Goal: Information Seeking & Learning: Obtain resource

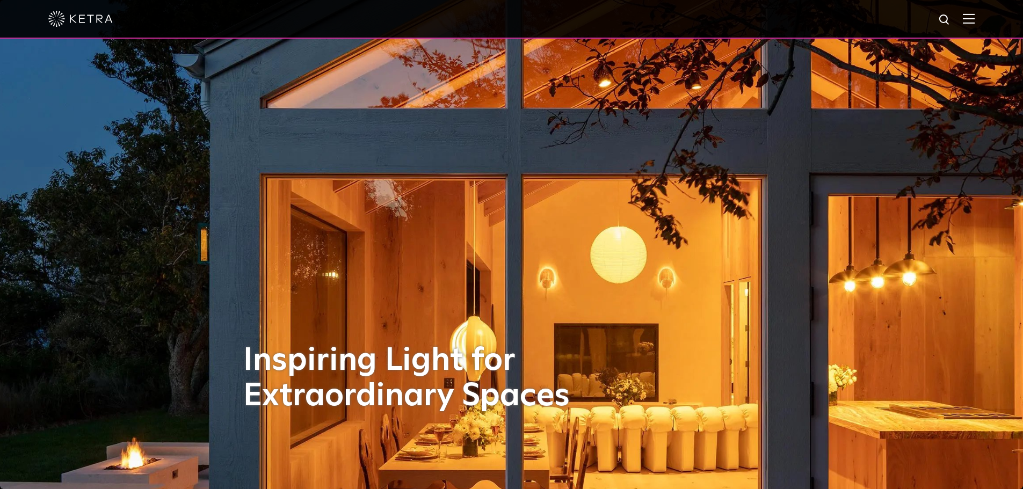
click at [970, 11] on div at bounding box center [511, 19] width 926 height 38
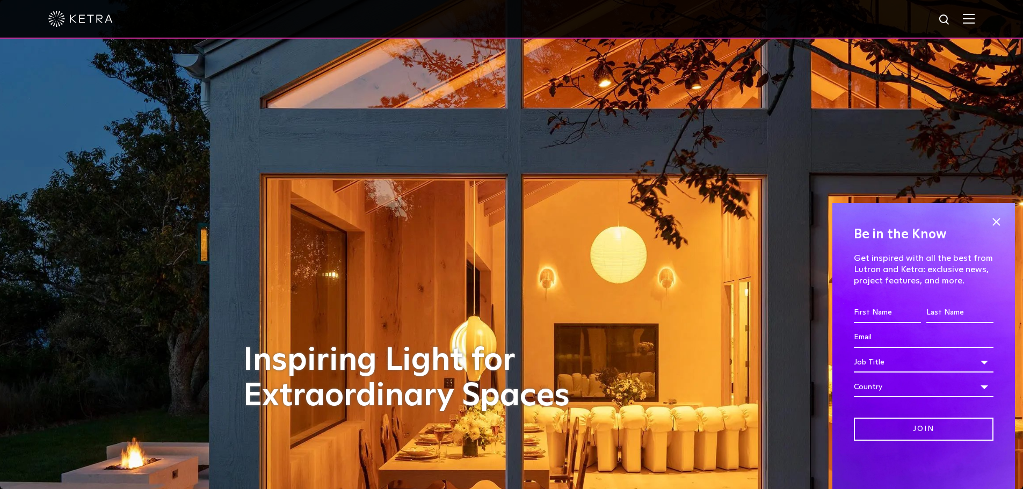
click at [974, 19] on img at bounding box center [969, 18] width 12 height 10
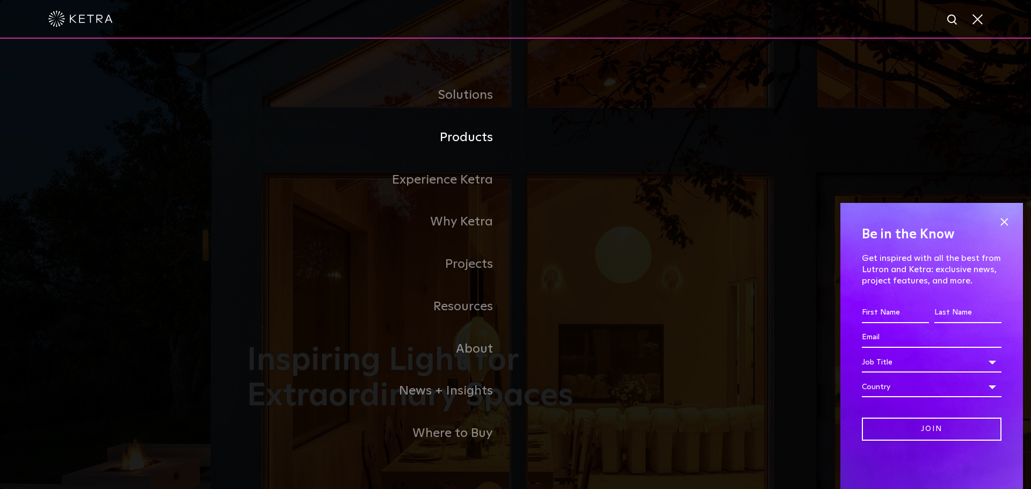
click at [484, 143] on link "Products" at bounding box center [381, 137] width 268 height 42
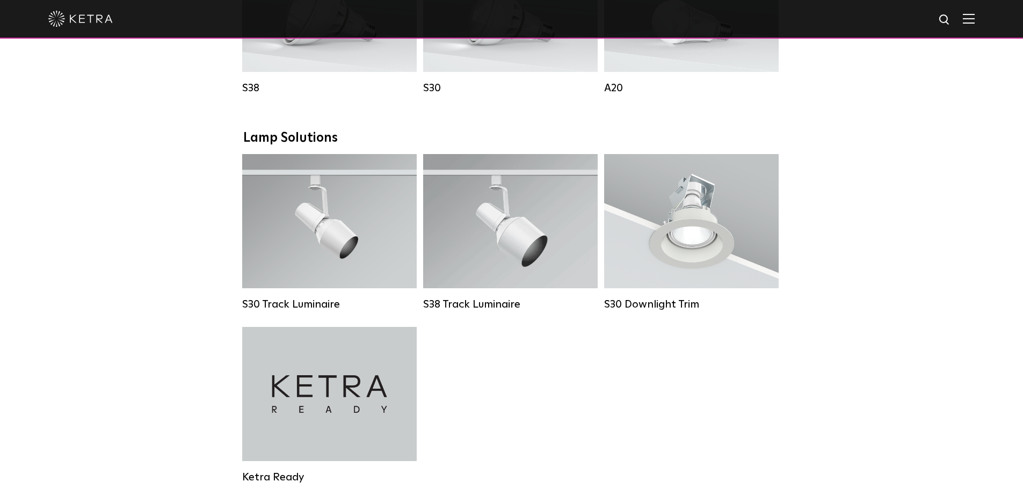
scroll to position [891, 0]
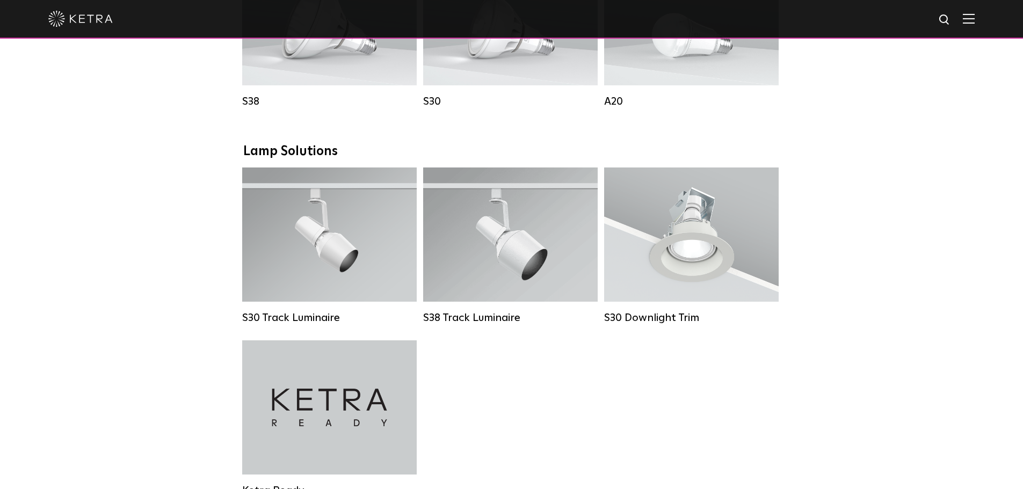
click at [650, 377] on div "S30 Track Luminaire Lumen Output: 1100 Colors: White / Black Beam Angles: 15° /…" at bounding box center [511, 340] width 545 height 346
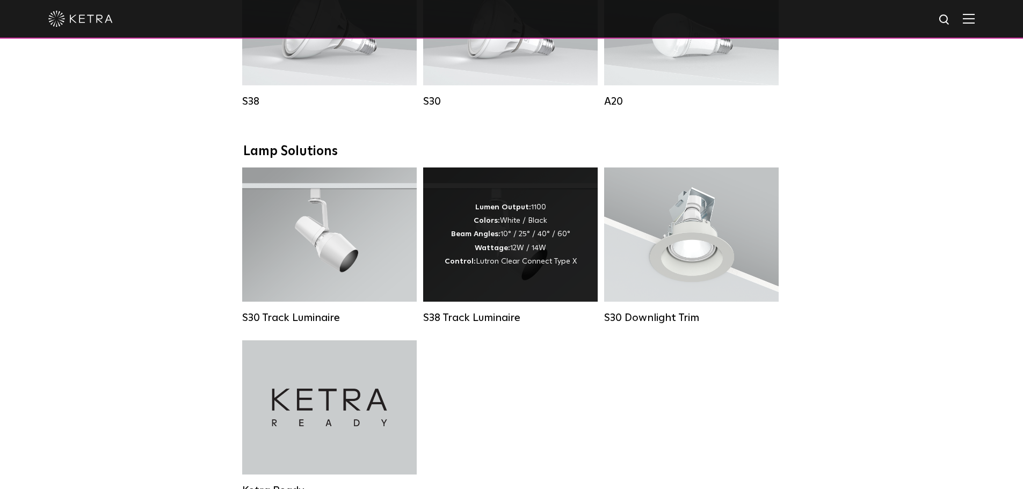
click at [508, 235] on div "Lumen Output: 1100 Colors: White / Black Beam Angles: 10° / 25° / 40° / 60° Wat…" at bounding box center [511, 235] width 132 height 68
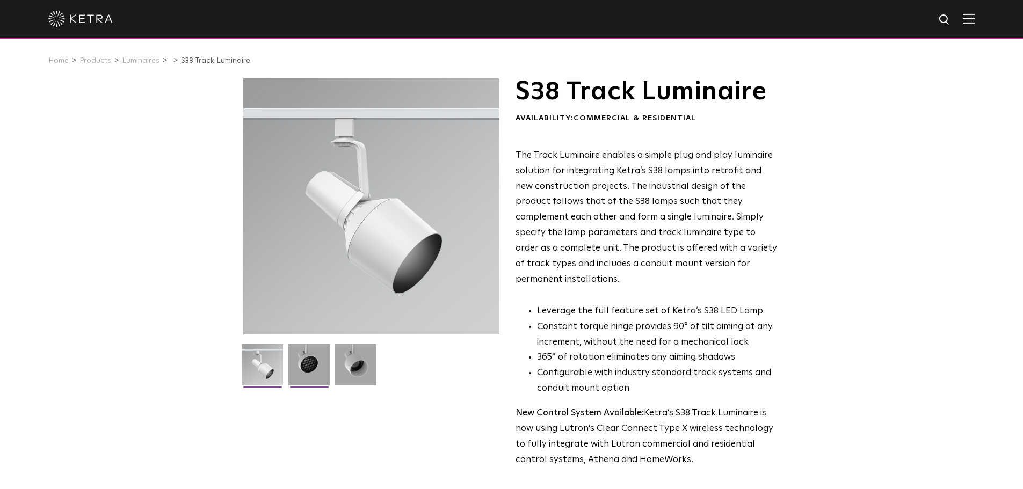
click at [326, 376] on img at bounding box center [308, 368] width 41 height 49
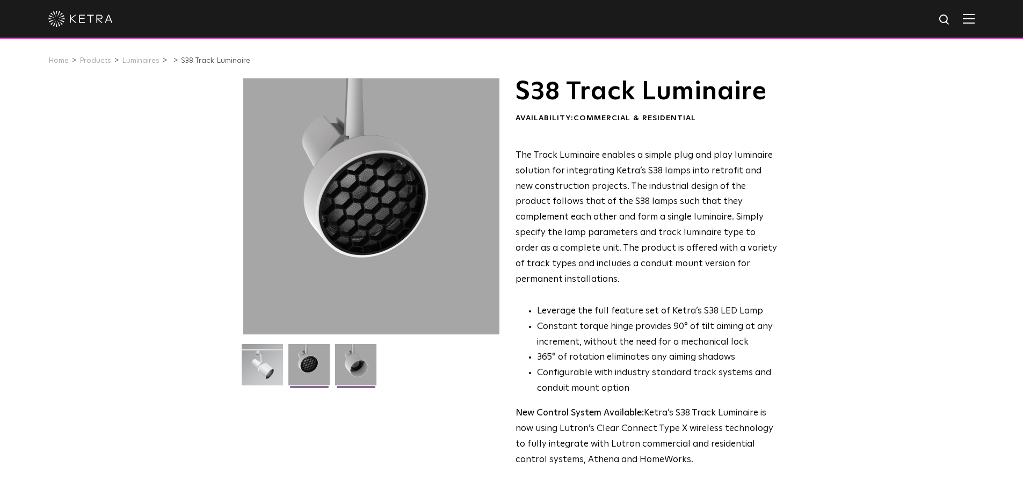
click at [365, 373] on img at bounding box center [355, 368] width 41 height 49
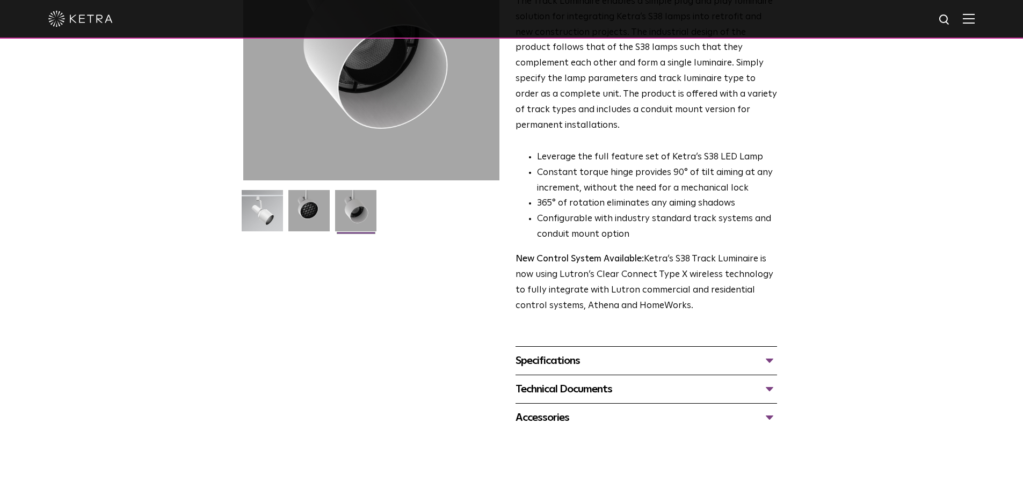
scroll to position [139, 0]
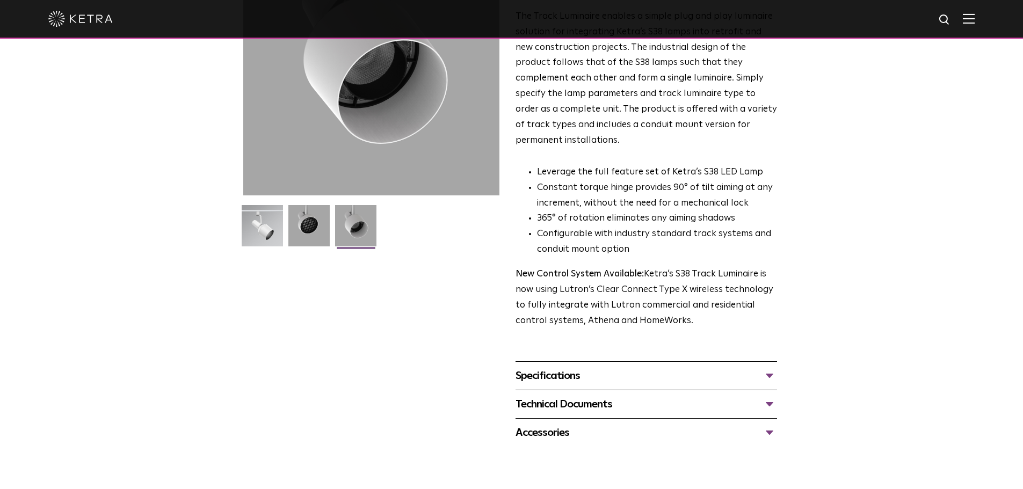
click at [596, 396] on div "Technical Documents" at bounding box center [645, 404] width 261 height 17
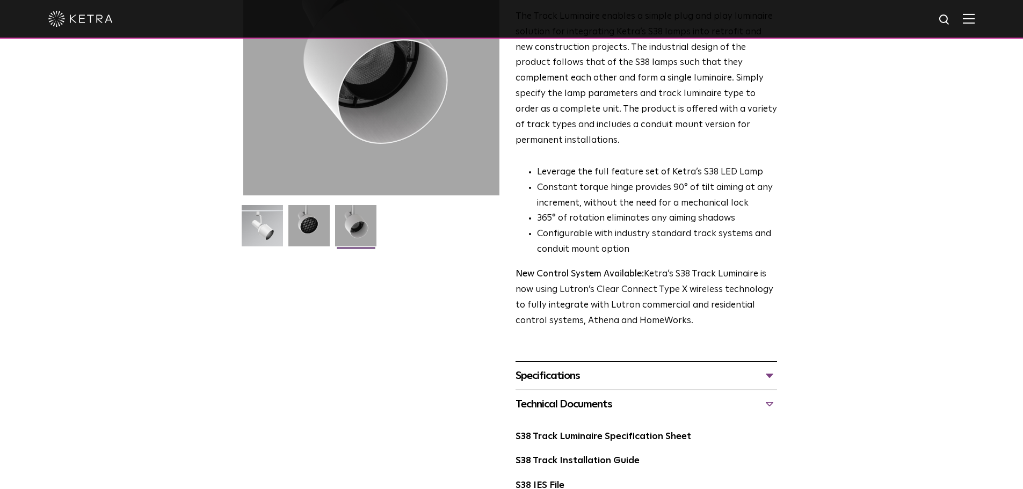
click at [1022, 160] on div "S38 Track Luminaire Availability: Commercial & Residential The Track Luminaire …" at bounding box center [511, 240] width 1023 height 602
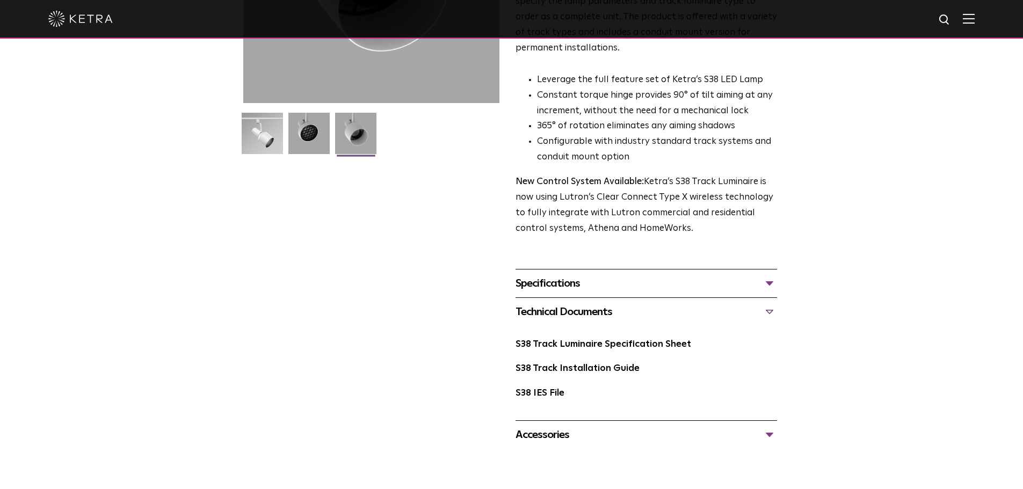
scroll to position [286, 0]
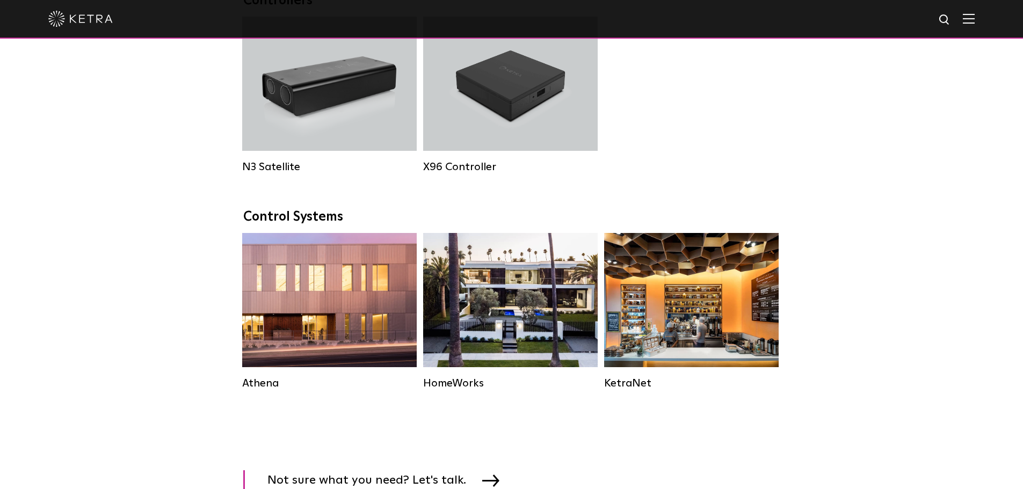
scroll to position [891, 0]
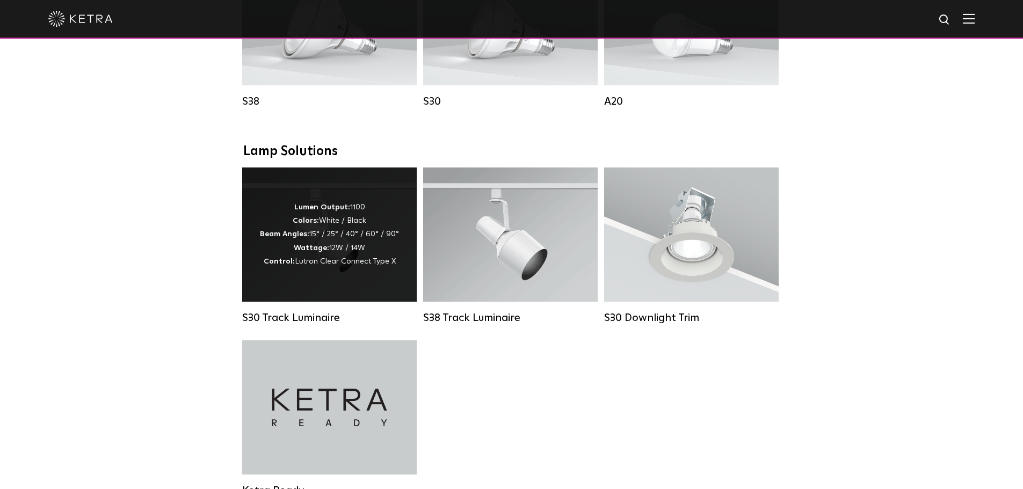
click at [308, 238] on strong "Beam Angles:" at bounding box center [284, 234] width 49 height 8
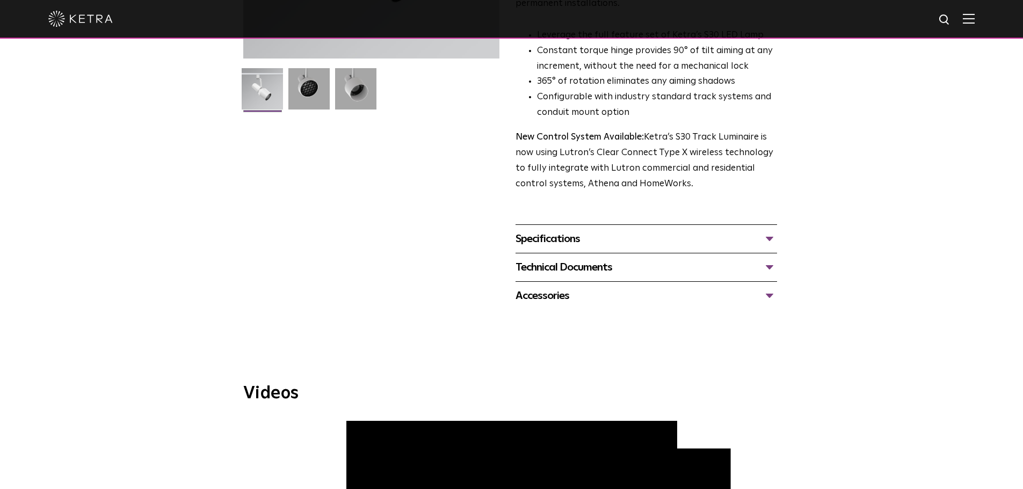
scroll to position [295, 0]
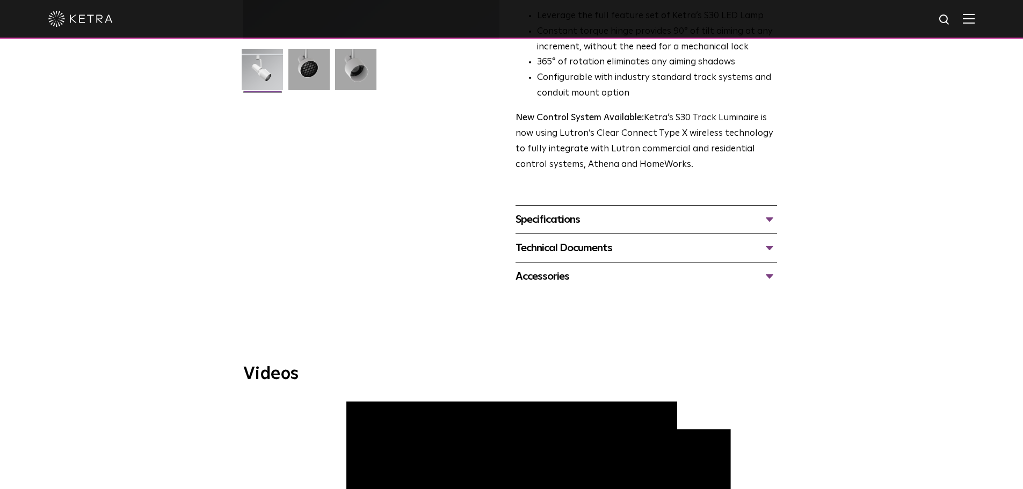
click at [629, 211] on div "Specifications" at bounding box center [645, 219] width 261 height 17
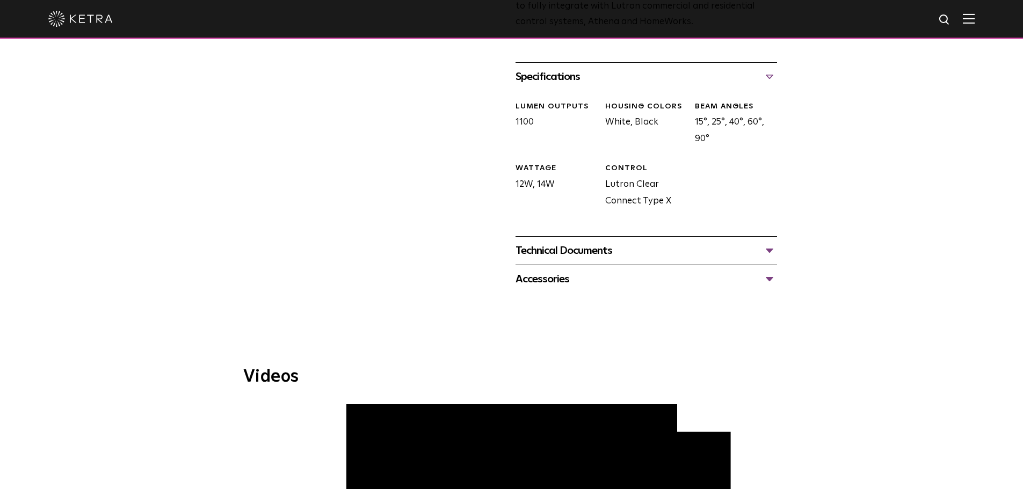
scroll to position [479, 0]
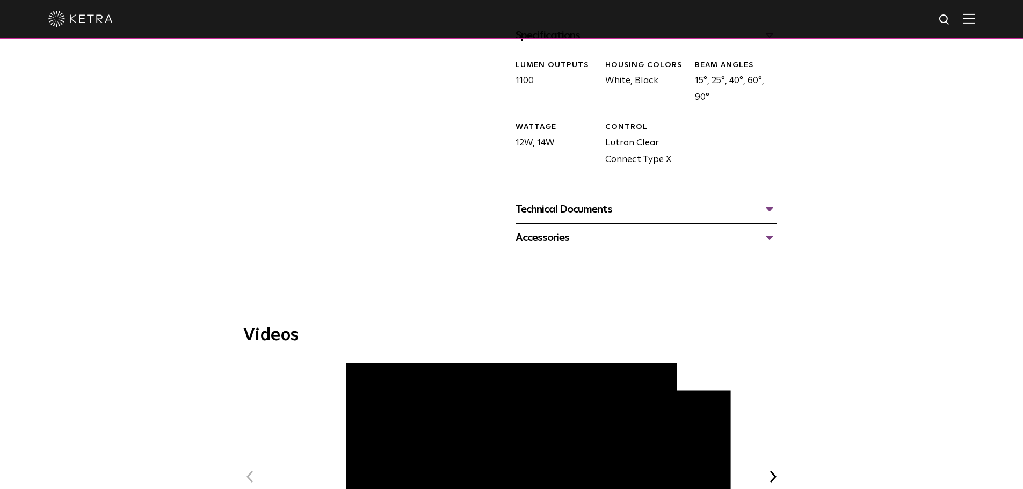
click at [699, 201] on div "Technical Documents" at bounding box center [645, 209] width 261 height 17
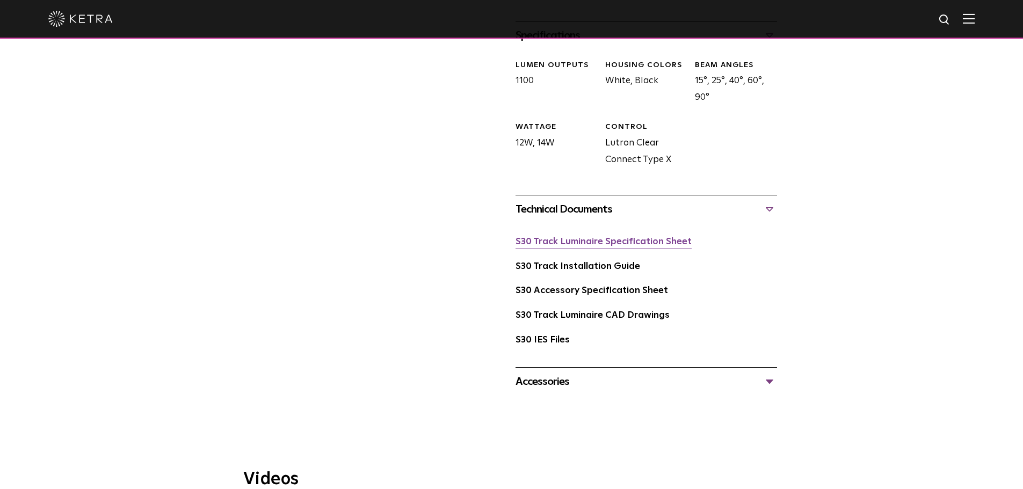
click at [605, 237] on link "S30 Track Luminaire Specification Sheet" at bounding box center [603, 241] width 176 height 9
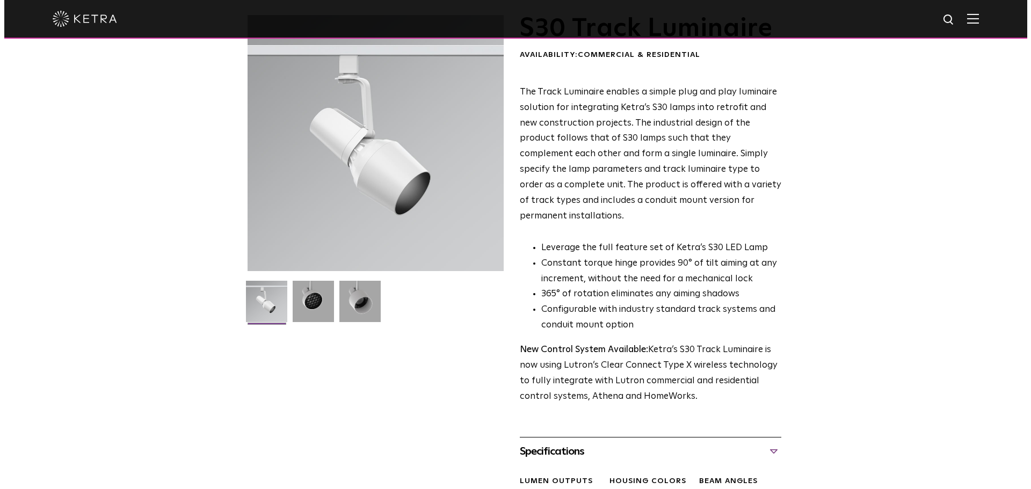
scroll to position [0, 0]
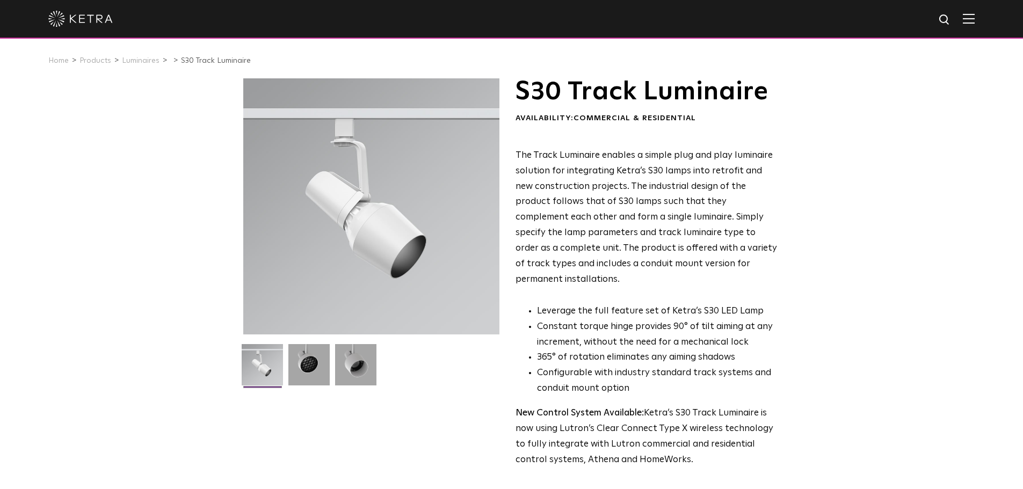
click at [974, 17] on img at bounding box center [969, 18] width 12 height 10
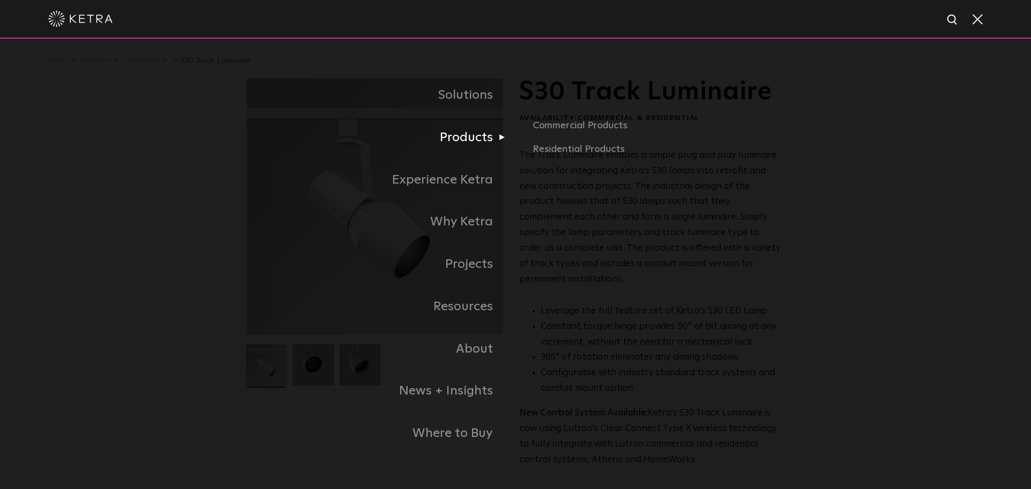
click at [460, 142] on link "Products" at bounding box center [381, 137] width 268 height 42
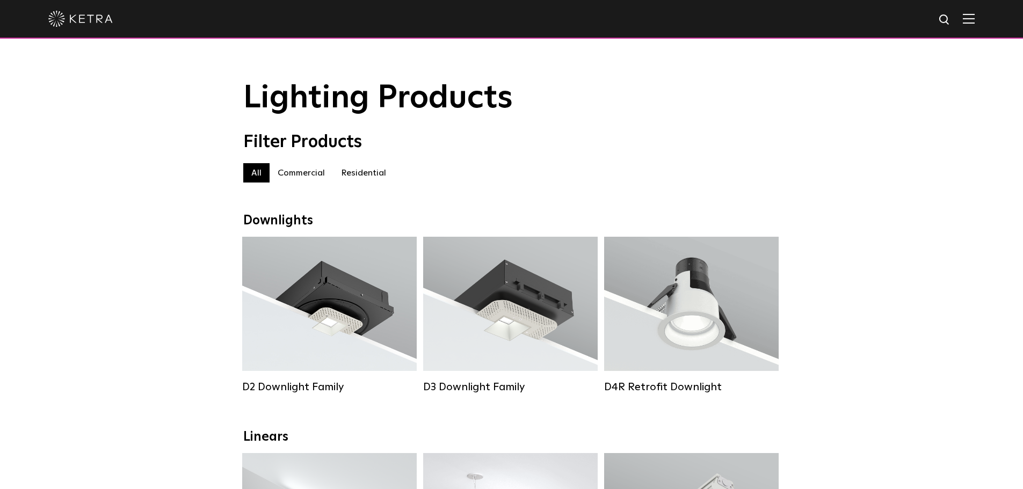
click at [974, 21] on img at bounding box center [969, 18] width 12 height 10
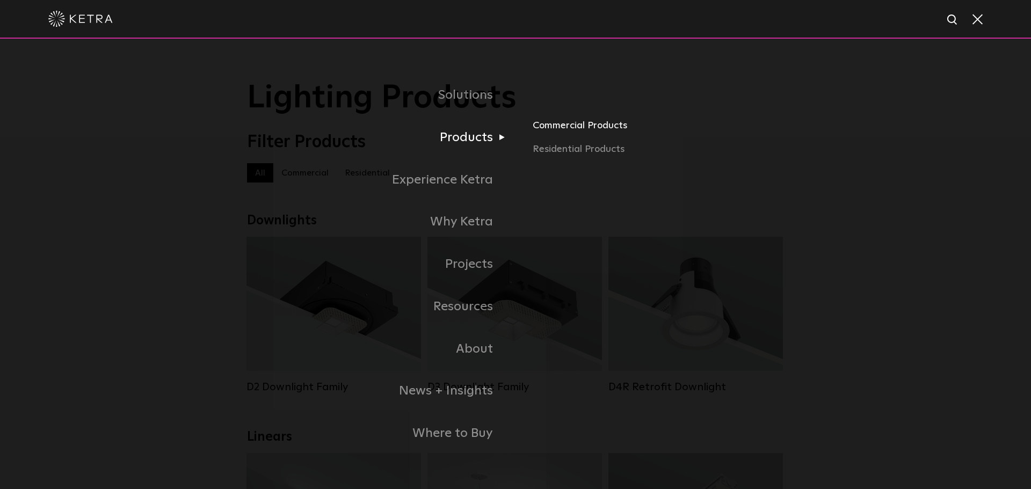
click at [559, 128] on link "Commercial Products" at bounding box center [658, 130] width 251 height 24
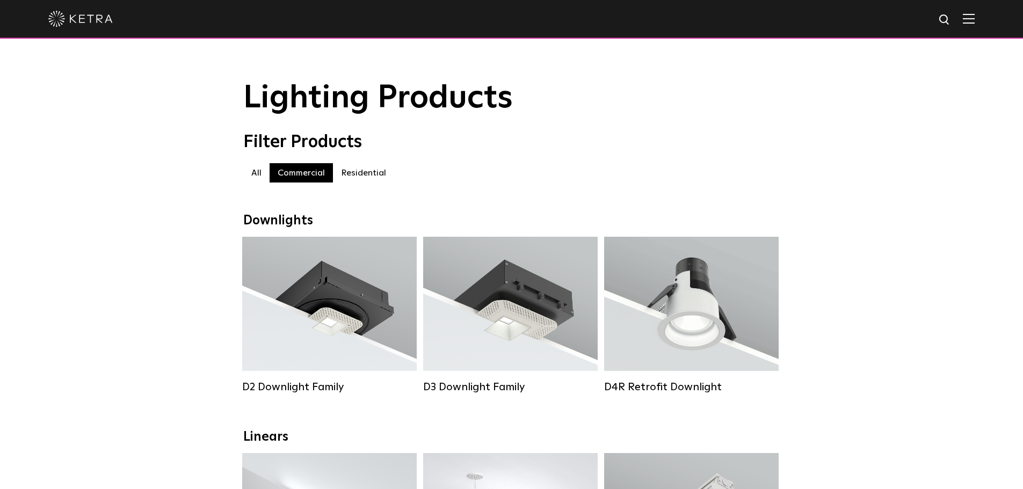
click at [984, 23] on div at bounding box center [511, 19] width 1023 height 39
click at [973, 20] on img at bounding box center [969, 18] width 12 height 10
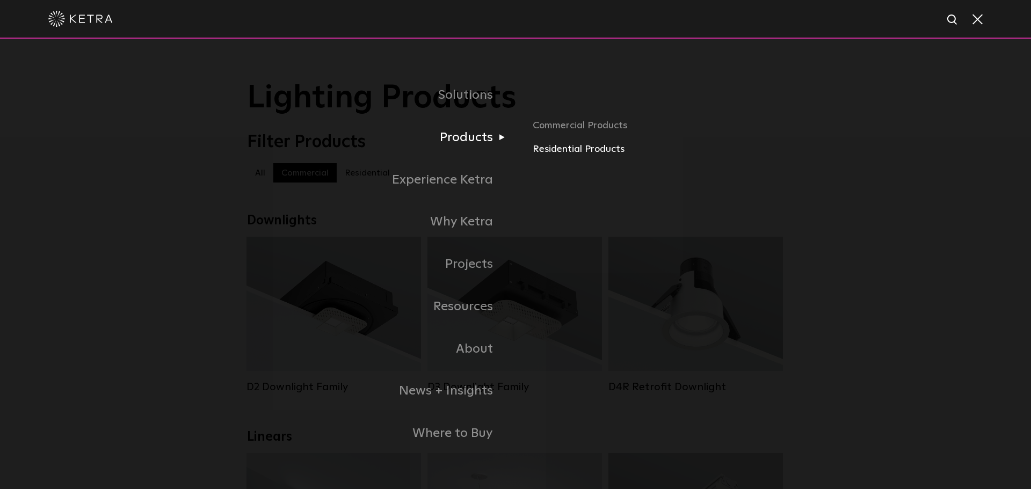
click at [551, 151] on link "Residential Products" at bounding box center [658, 150] width 251 height 16
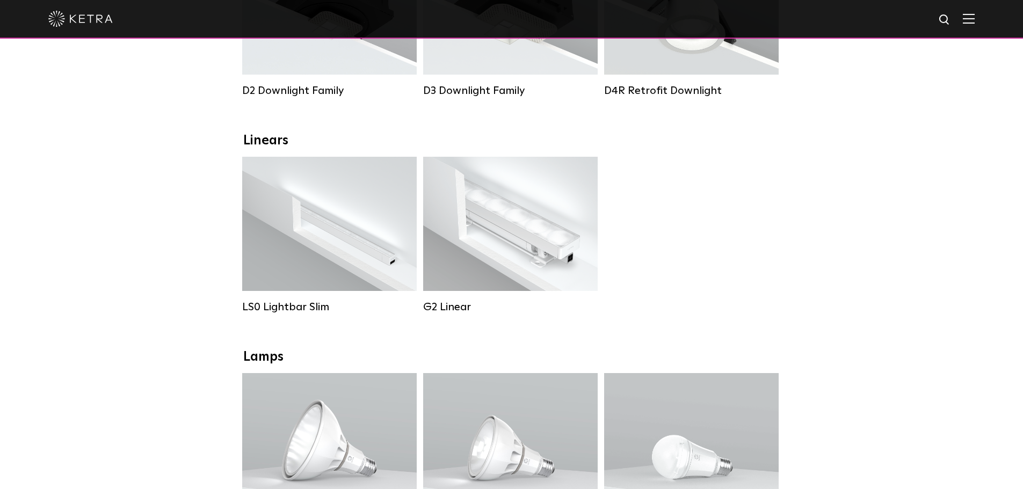
scroll to position [314, 0]
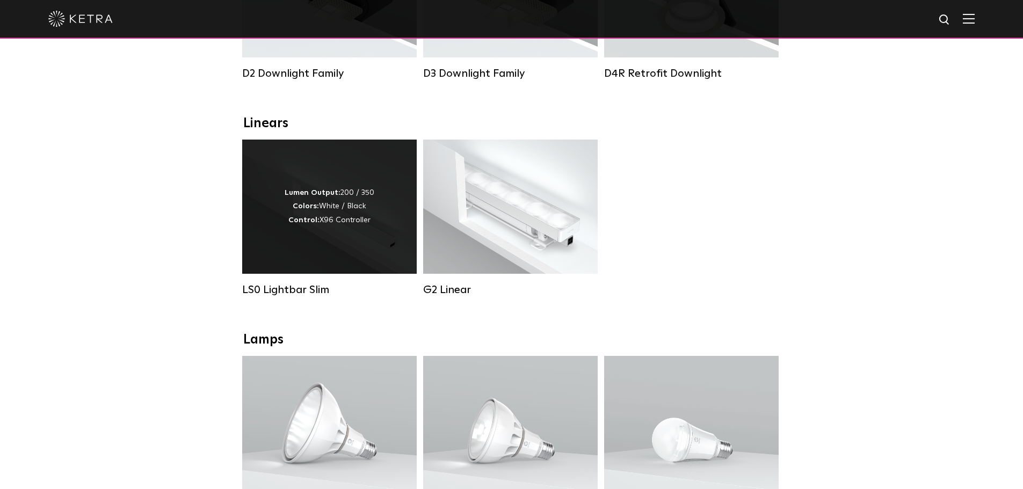
click at [336, 236] on div "Lumen Output: 200 / 350 Colors: White / Black Control: X96 Controller" at bounding box center [329, 207] width 174 height 134
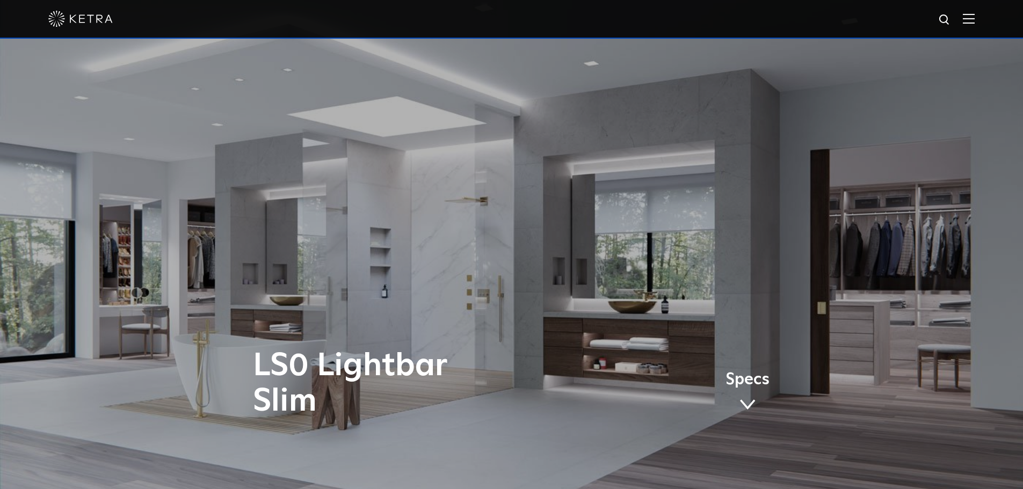
click at [974, 17] on img at bounding box center [969, 18] width 12 height 10
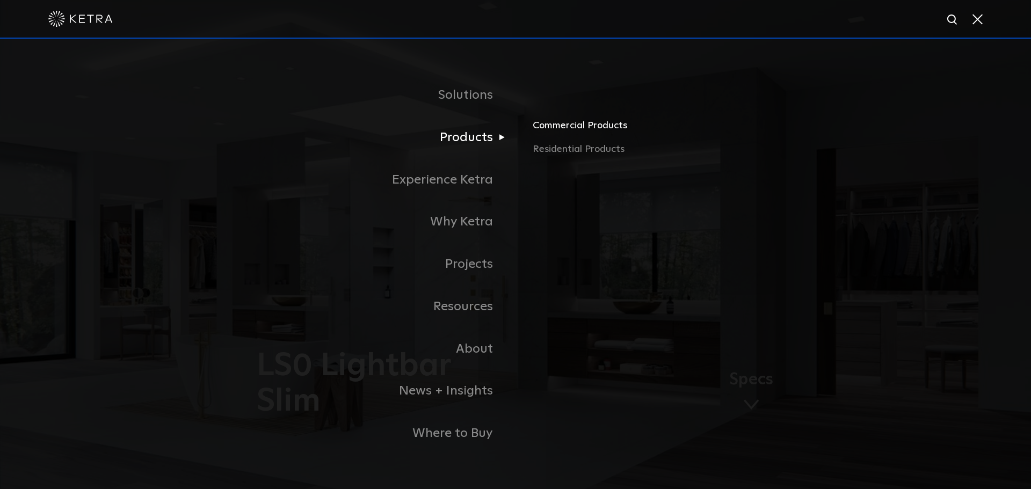
click at [553, 129] on link "Commercial Products" at bounding box center [658, 130] width 251 height 24
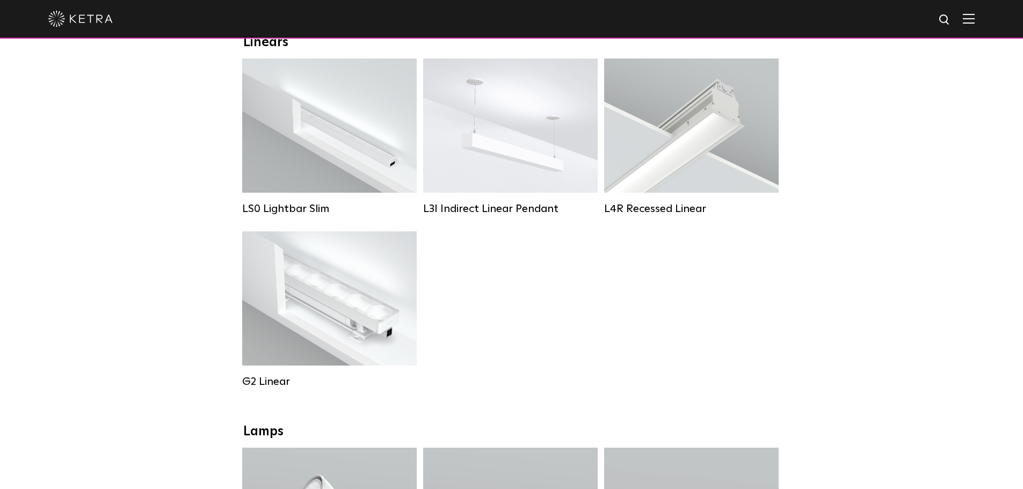
scroll to position [354, 0]
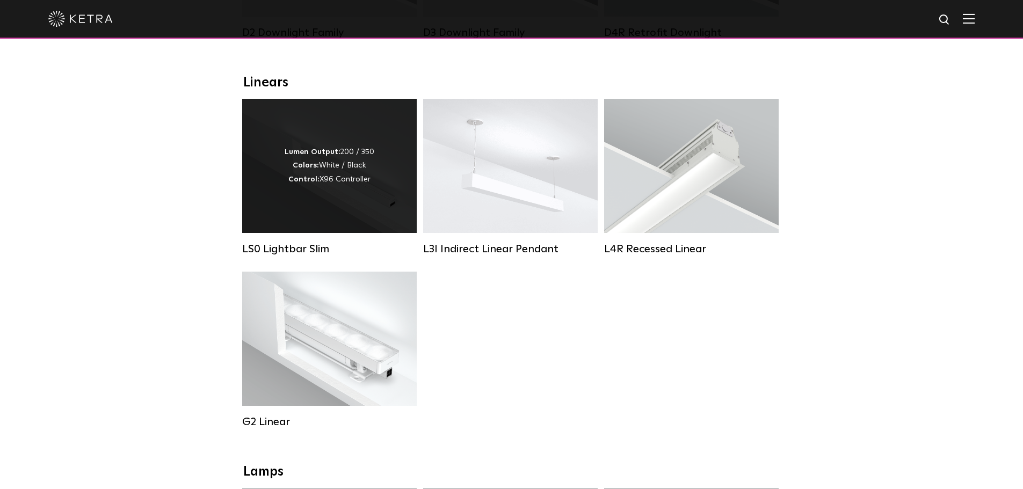
click at [373, 186] on div "Lumen Output: 200 / 350 Colors: White / Black Control: X96 Controller" at bounding box center [330, 165] width 90 height 41
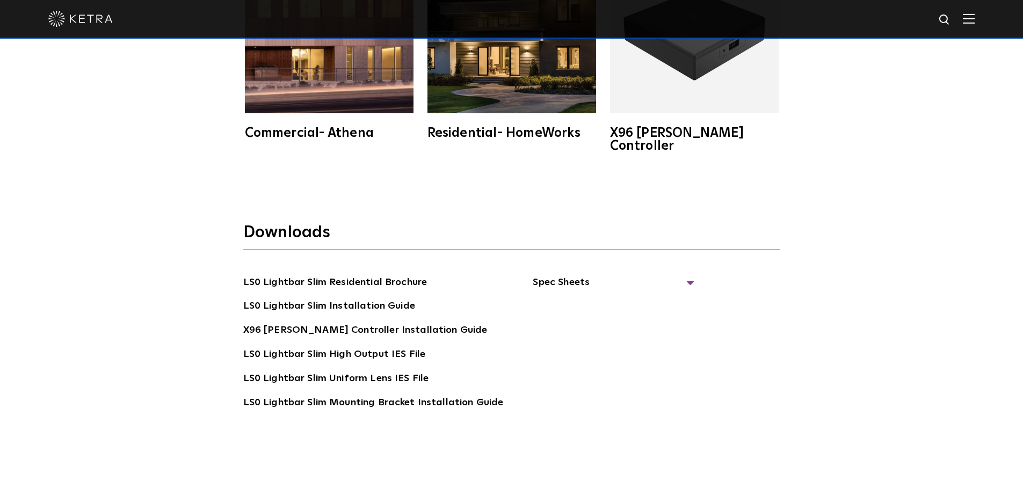
scroll to position [2037, 0]
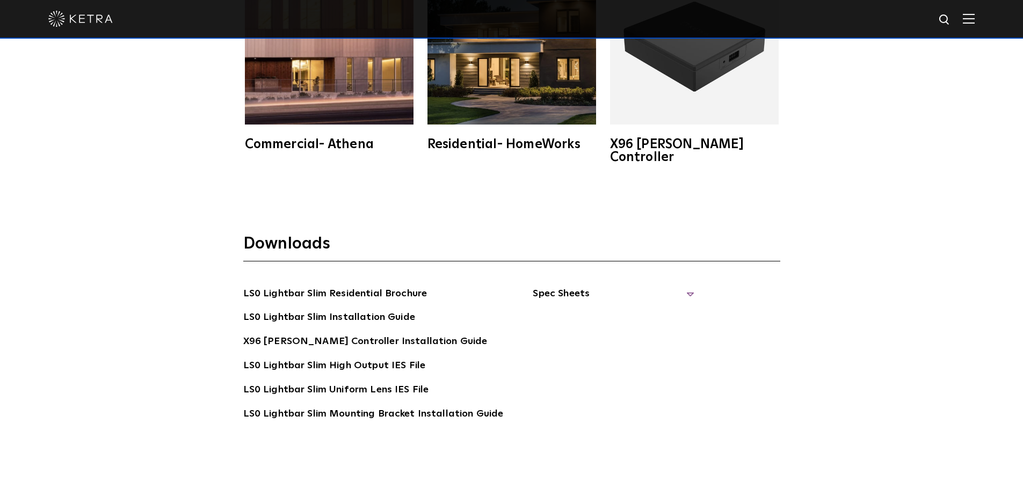
click at [565, 286] on span "Spec Sheets" at bounding box center [613, 298] width 161 height 24
click at [631, 309] on link "LS0 Lightbar Slim Spec Sheet" at bounding box center [615, 317] width 138 height 17
click at [836, 305] on div "Downloads LS0 Lightbar Slim Residential Brochure LS0 Lightbar Slim Installation…" at bounding box center [511, 361] width 1023 height 324
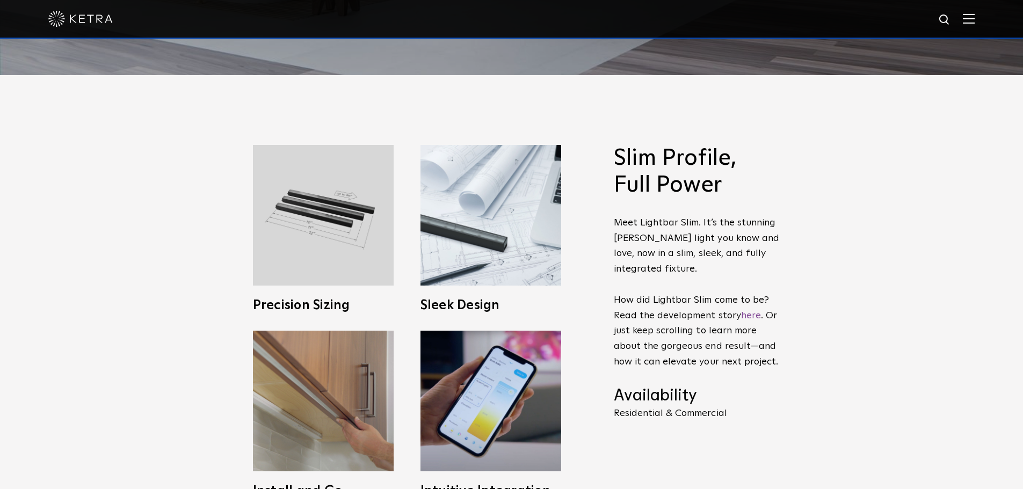
scroll to position [303, 0]
